Goal: Task Accomplishment & Management: Complete application form

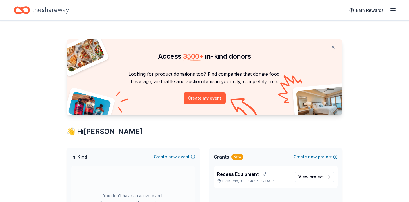
click at [395, 10] on icon "button" at bounding box center [393, 10] width 7 height 7
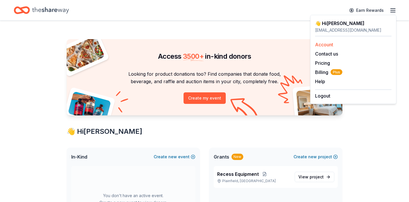
click at [326, 44] on link "Account" at bounding box center [324, 45] width 18 height 6
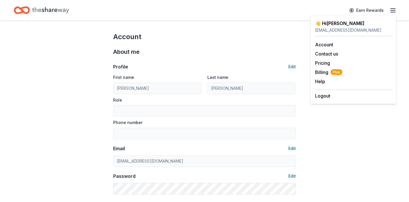
click at [44, 9] on icon "Home" at bounding box center [50, 10] width 37 height 12
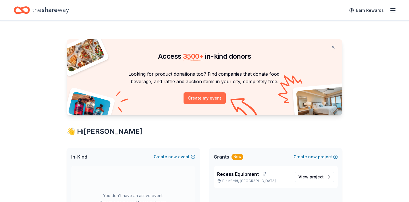
click at [208, 97] on button "Create my event" at bounding box center [205, 97] width 42 height 11
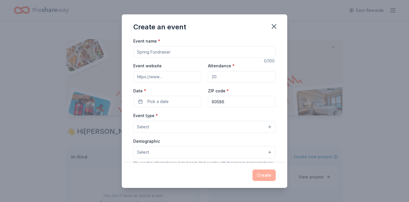
click at [186, 53] on input "Event name *" at bounding box center [204, 51] width 143 height 11
type input "W"
type input "Basketball Game"
click at [217, 37] on div "Event name * Basketball Game" at bounding box center [204, 47] width 143 height 20
drag, startPoint x: 226, startPoint y: 76, endPoint x: 199, endPoint y: 76, distance: 26.4
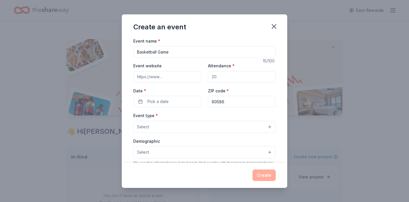
click at [199, 76] on div "Event website Attendance * Date * Pick a date ZIP code * 60586" at bounding box center [204, 84] width 143 height 45
type input "1000"
click at [177, 78] on input "Event website" at bounding box center [167, 76] width 68 height 11
click at [167, 103] on span "Pick a date" at bounding box center [157, 101] width 21 height 7
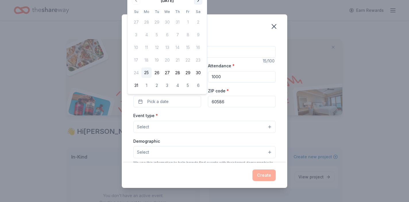
click at [199, 1] on button "Go to next month" at bounding box center [198, 1] width 8 height 8
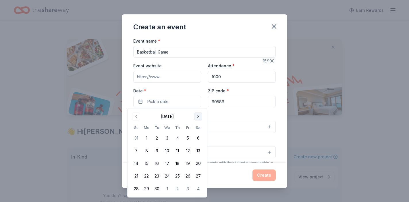
click at [199, 116] on button "Go to next month" at bounding box center [198, 116] width 8 height 8
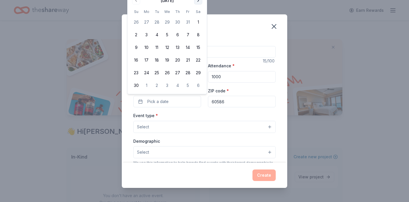
click at [198, 2] on button "Go to next month" at bounding box center [198, 1] width 8 height 8
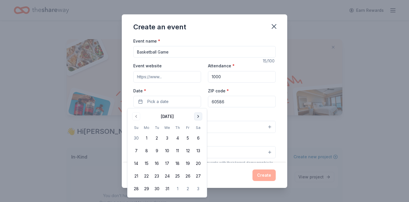
click at [197, 116] on button "Go to next month" at bounding box center [198, 116] width 8 height 8
click at [132, 190] on button "25" at bounding box center [136, 188] width 10 height 10
click at [221, 115] on div "Event type * Select" at bounding box center [204, 122] width 143 height 21
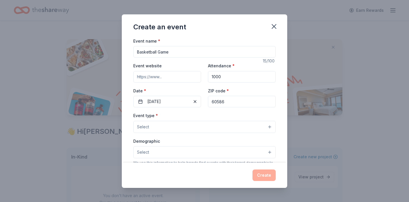
click at [195, 130] on button "Select" at bounding box center [204, 127] width 143 height 12
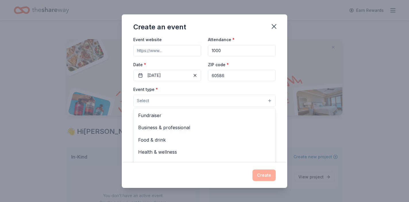
scroll to position [30, 0]
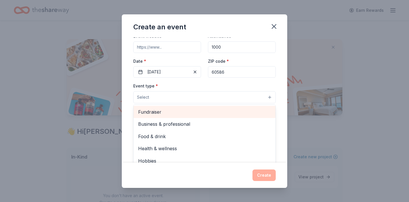
click at [153, 115] on div "Fundraiser" at bounding box center [205, 112] width 142 height 12
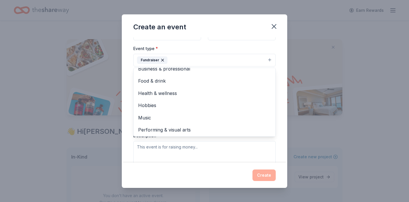
scroll to position [74, 0]
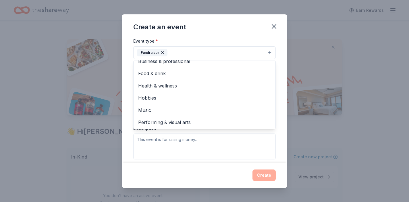
click at [282, 91] on div "Event name * Basketball Game 15 /100 Event website Attendance * 1000 Date * 01/…" at bounding box center [204, 99] width 165 height 125
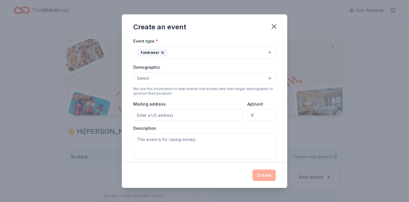
click at [195, 78] on button "Select" at bounding box center [204, 78] width 143 height 12
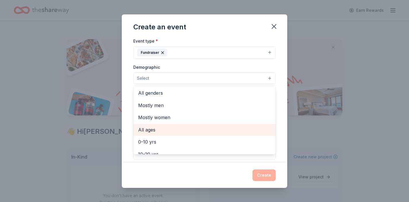
click at [164, 127] on span "All ages" at bounding box center [204, 129] width 133 height 7
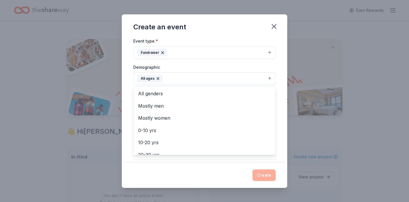
click at [131, 94] on div "Event name * Basketball Game 15 /100 Event website Attendance * 1000 Date * 01/…" at bounding box center [204, 99] width 165 height 125
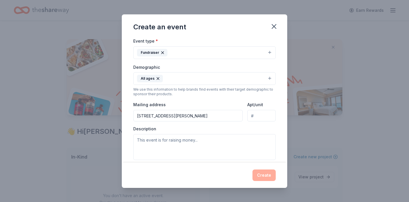
type input "2097 Bronk Road, Plainfield, IL, 60586"
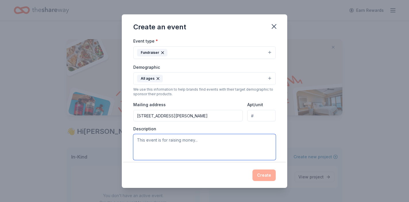
click at [174, 140] on textarea at bounding box center [204, 147] width 143 height 26
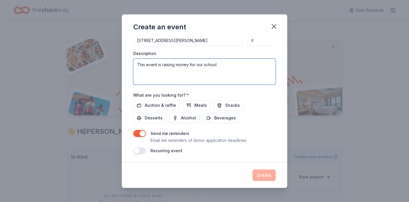
scroll to position [149, 0]
type textarea "This event is raising money for our school"
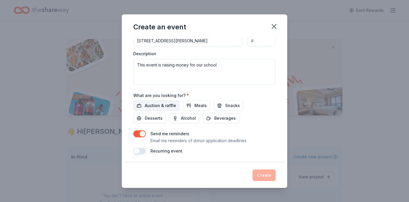
click at [160, 108] on button "Auction & raffle" at bounding box center [156, 105] width 46 height 10
click at [228, 103] on span "Snacks" at bounding box center [232, 105] width 15 height 7
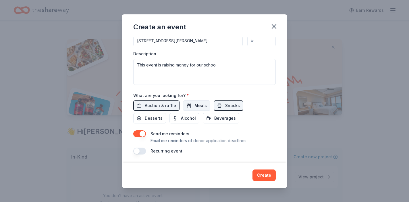
click at [195, 103] on span "Meals" at bounding box center [201, 105] width 12 height 7
click at [214, 117] on span "Beverages" at bounding box center [225, 118] width 22 height 7
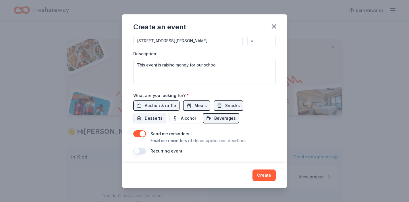
click at [163, 115] on span "Desserts" at bounding box center [154, 118] width 18 height 7
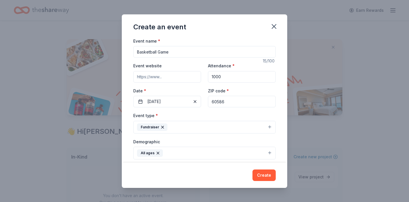
scroll to position [0, 0]
drag, startPoint x: 181, startPoint y: 53, endPoint x: 126, endPoint y: 53, distance: 55.2
click at [126, 53] on div "Event name * Basketball Game 15 /100 Event website Attendance * 1000 Date * 01/…" at bounding box center [204, 99] width 165 height 125
type input "Teacher Appreciation"
drag, startPoint x: 228, startPoint y: 76, endPoint x: 194, endPoint y: 76, distance: 34.2
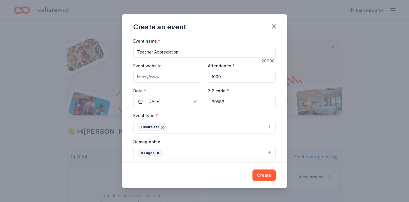
click at [194, 76] on div "Event website Attendance * 1000 Date * 01/25/2026 ZIP code * 60586" at bounding box center [204, 84] width 143 height 45
type input "680"
click at [178, 100] on button "01/25/2026" at bounding box center [167, 101] width 68 height 11
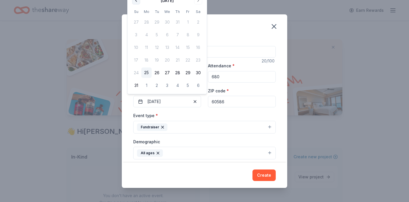
click at [136, 1] on button "Go to previous month" at bounding box center [136, 1] width 8 height 8
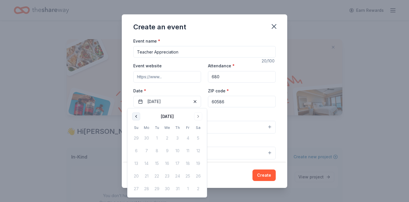
click at [136, 115] on button "Go to previous month" at bounding box center [136, 116] width 8 height 8
click at [197, 116] on button "Go to next month" at bounding box center [198, 116] width 8 height 8
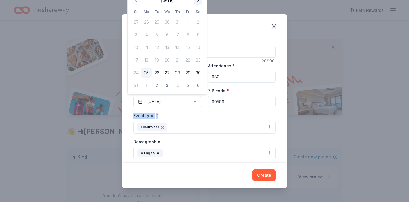
click at [197, 116] on div "Event type * Fundraiser" at bounding box center [204, 123] width 143 height 22
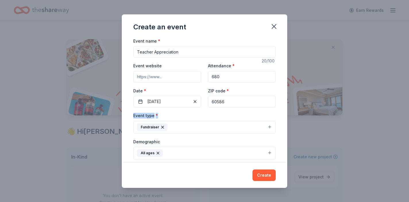
click at [197, 116] on div "Event type * Fundraiser" at bounding box center [204, 123] width 143 height 22
click at [184, 103] on button "01/25/2026" at bounding box center [167, 101] width 68 height 11
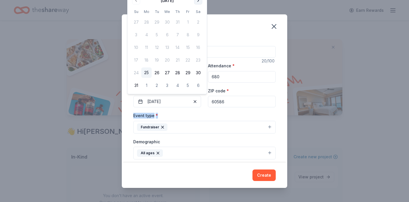
click at [198, 3] on button "Go to next month" at bounding box center [198, 1] width 8 height 8
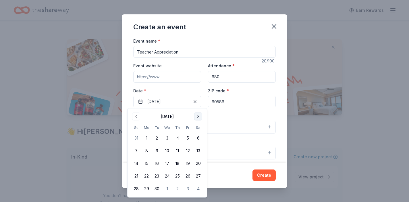
click at [199, 117] on button "Go to next month" at bounding box center [198, 116] width 8 height 8
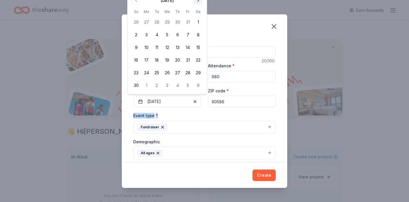
click at [198, 1] on button "Go to next month" at bounding box center [198, 1] width 8 height 8
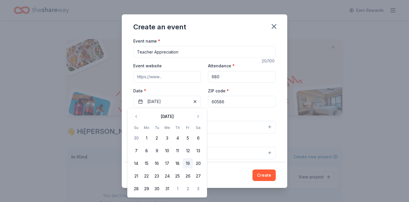
click at [187, 163] on button "19" at bounding box center [188, 163] width 10 height 10
click at [281, 105] on div "Event name * Teacher Appreciation 20 /100 Event website Attendance * 680 Date *…" at bounding box center [204, 99] width 165 height 125
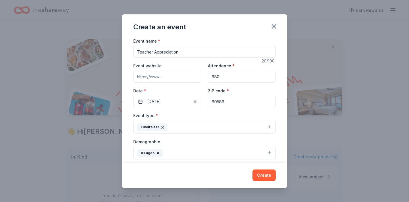
click at [164, 125] on icon "button" at bounding box center [162, 127] width 5 height 5
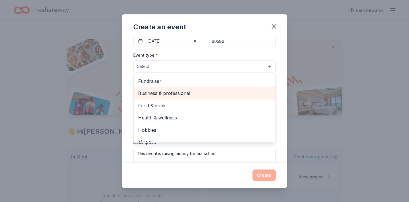
click at [166, 93] on span "Business & professional" at bounding box center [204, 92] width 133 height 7
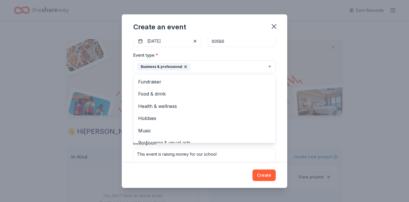
click at [280, 79] on div "Event name * Teacher Appreciation 20 /100 Event website Attendance * 680 Date *…" at bounding box center [204, 99] width 165 height 125
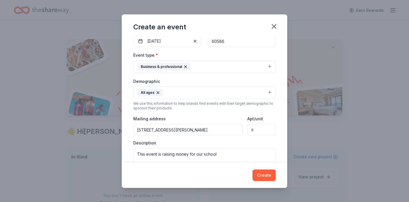
scroll to position [62, 0]
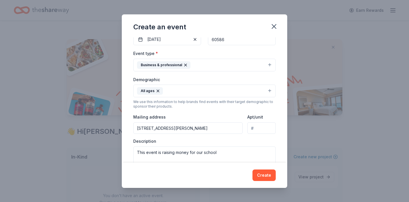
click at [156, 91] on icon "button" at bounding box center [158, 90] width 5 height 5
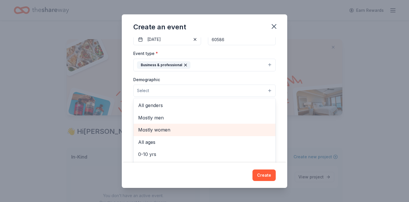
click at [161, 128] on span "Mostly women" at bounding box center [204, 129] width 133 height 7
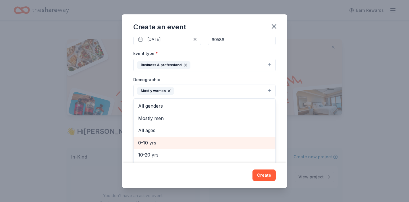
click at [156, 141] on span "0-10 yrs" at bounding box center [204, 142] width 133 height 7
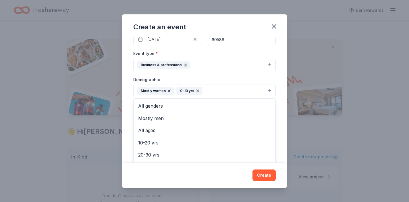
click at [197, 91] on icon "button" at bounding box center [197, 90] width 5 height 5
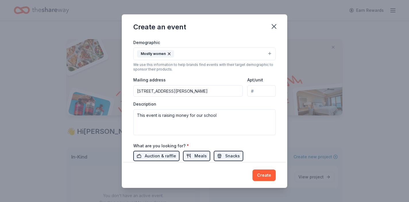
scroll to position [136, 0]
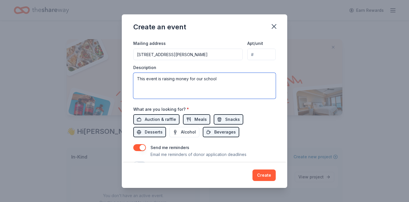
drag, startPoint x: 220, startPoint y: 75, endPoint x: 147, endPoint y: 77, distance: 72.1
click at [147, 77] on textarea "This event is raising money for our school" at bounding box center [204, 86] width 143 height 26
type textarea "This eis to show appreciation to our teachers and staff"
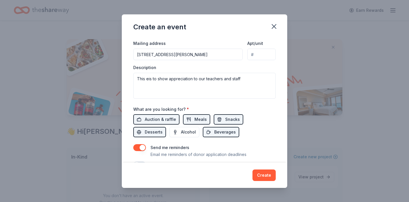
click at [239, 145] on div "Send me reminders Email me reminders of donor application deadlines" at bounding box center [199, 151] width 96 height 14
click at [155, 118] on span "Auction & raffle" at bounding box center [160, 119] width 31 height 7
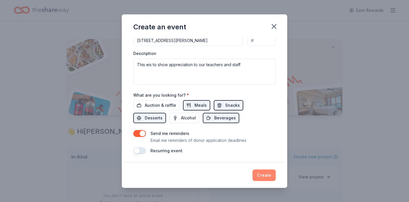
scroll to position [149, 0]
click at [271, 176] on button "Create" at bounding box center [264, 174] width 23 height 11
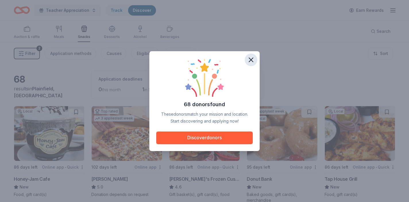
click at [250, 59] on icon "button" at bounding box center [251, 60] width 4 height 4
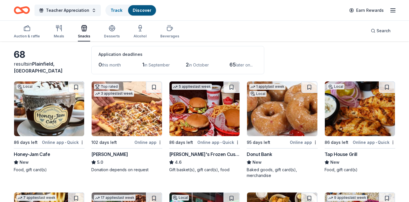
scroll to position [27, 0]
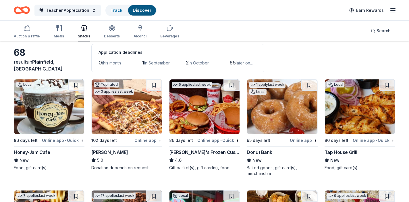
click at [34, 108] on img at bounding box center [49, 106] width 70 height 55
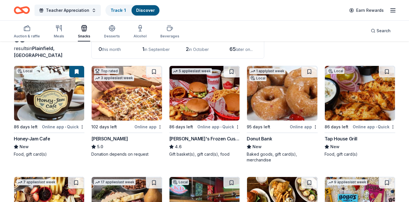
scroll to position [41, 0]
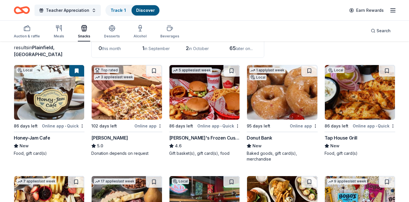
click at [118, 109] on img at bounding box center [127, 92] width 70 height 55
click at [208, 112] on img at bounding box center [205, 92] width 70 height 55
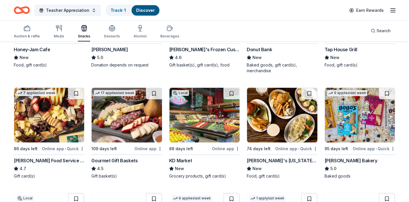
scroll to position [130, 0]
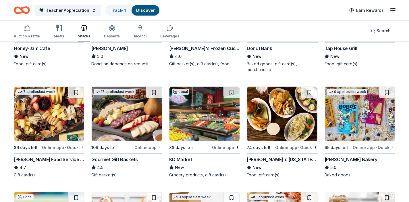
click at [345, 129] on img at bounding box center [360, 113] width 70 height 55
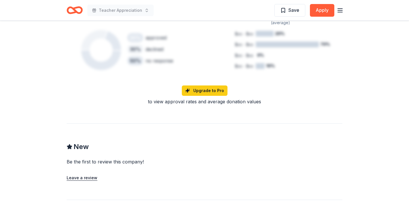
scroll to position [409, 0]
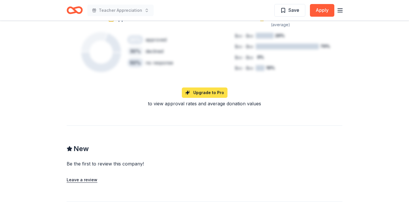
click at [200, 87] on link "Upgrade to Pro" at bounding box center [205, 92] width 46 height 10
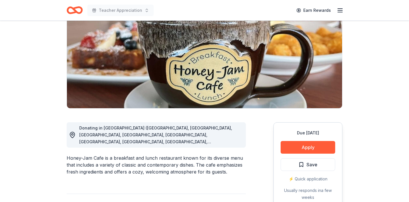
scroll to position [126, 0]
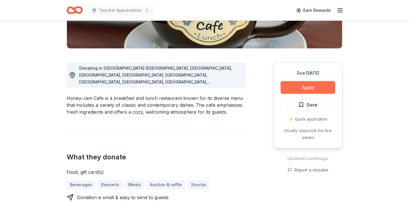
click at [304, 88] on button "Apply" at bounding box center [308, 87] width 55 height 13
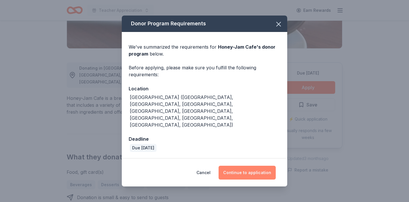
click at [248, 165] on button "Continue to application" at bounding box center [247, 172] width 57 height 14
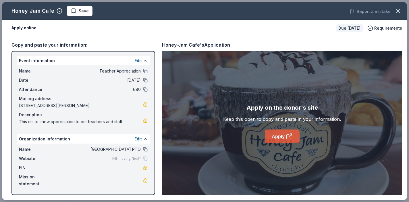
click at [283, 136] on link "Apply" at bounding box center [282, 136] width 35 height 14
click at [398, 11] on icon "button" at bounding box center [398, 11] width 4 height 4
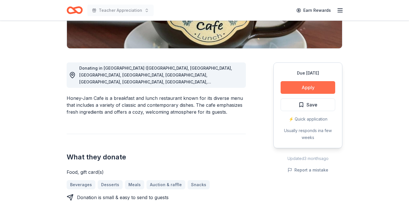
click at [301, 87] on button "Apply" at bounding box center [308, 87] width 55 height 13
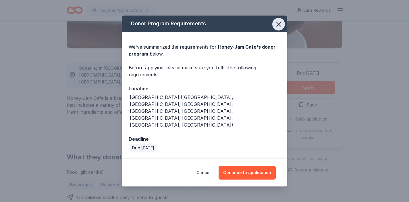
click at [281, 28] on icon "button" at bounding box center [279, 24] width 8 height 8
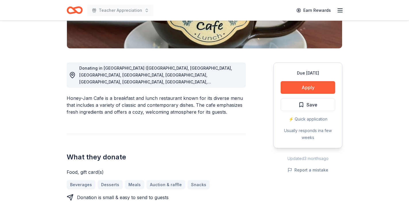
click at [303, 105] on span "Save" at bounding box center [308, 104] width 19 height 7
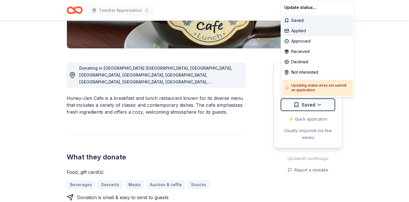
click at [299, 31] on div "Applied" at bounding box center [317, 31] width 71 height 10
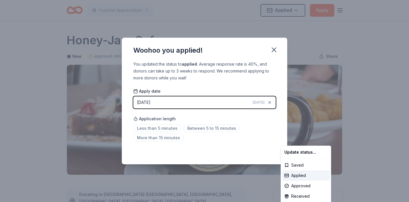
click at [160, 128] on html "Teacher Appreciation Applied Apply Due in 86 days Share Honey-Jam Cafe New appr…" at bounding box center [204, 101] width 409 height 202
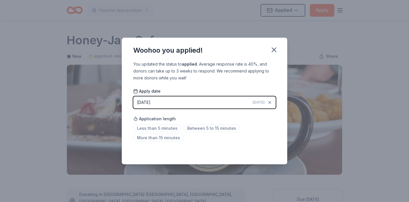
scroll to position [130, 0]
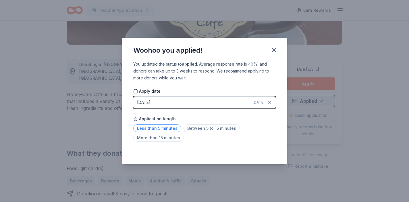
click at [158, 128] on span "Less than 5 minutes" at bounding box center [157, 128] width 48 height 8
click at [274, 49] on icon "button" at bounding box center [274, 50] width 8 height 8
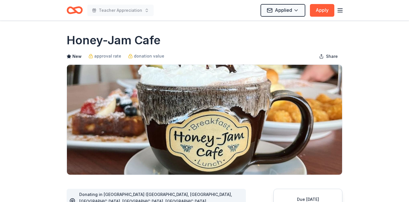
scroll to position [0, 0]
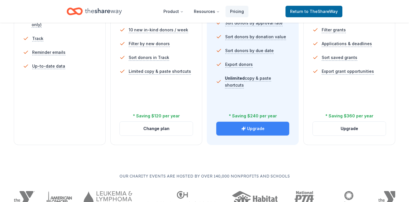
scroll to position [224, 0]
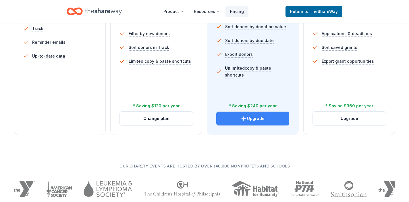
click at [246, 112] on button "Upgrade" at bounding box center [252, 118] width 73 height 14
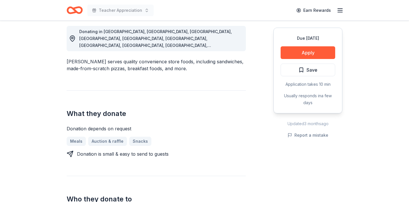
scroll to position [150, 0]
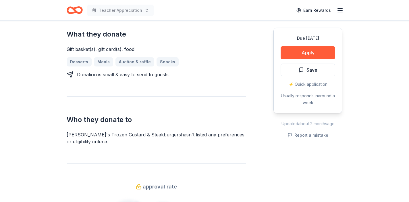
scroll to position [264, 0]
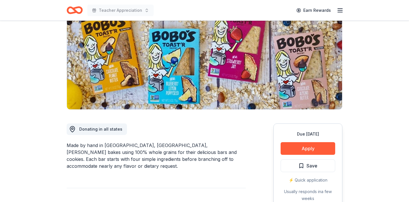
scroll to position [66, 0]
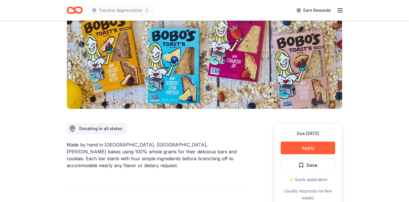
drag, startPoint x: 154, startPoint y: 146, endPoint x: 184, endPoint y: 150, distance: 30.2
click at [184, 150] on div "Made by hand in [GEOGRAPHIC_DATA], [GEOGRAPHIC_DATA], [PERSON_NAME] bakes using…" at bounding box center [156, 155] width 179 height 28
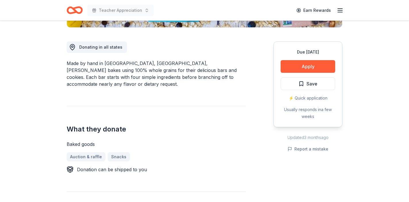
scroll to position [148, 0]
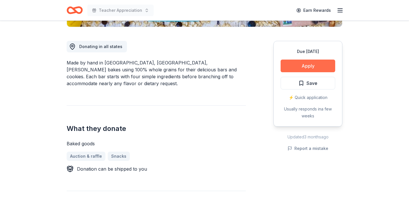
click at [307, 66] on button "Apply" at bounding box center [308, 65] width 55 height 13
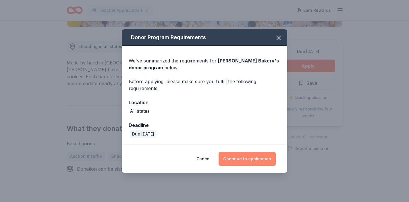
click at [249, 159] on button "Continue to application" at bounding box center [247, 159] width 57 height 14
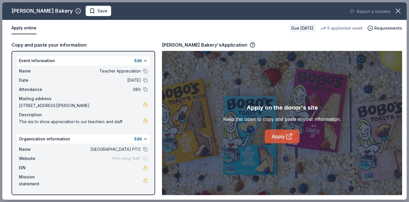
click at [280, 140] on link "Apply" at bounding box center [282, 136] width 35 height 14
